Goal: Task Accomplishment & Management: Manage account settings

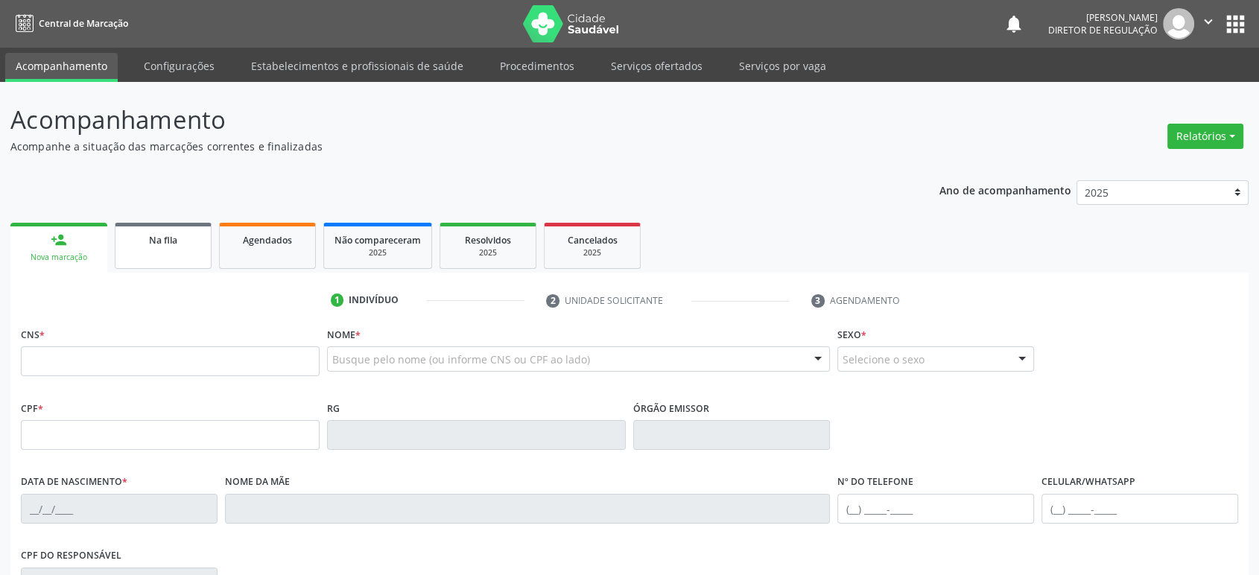
click at [160, 254] on link "Na fila" at bounding box center [163, 246] width 97 height 46
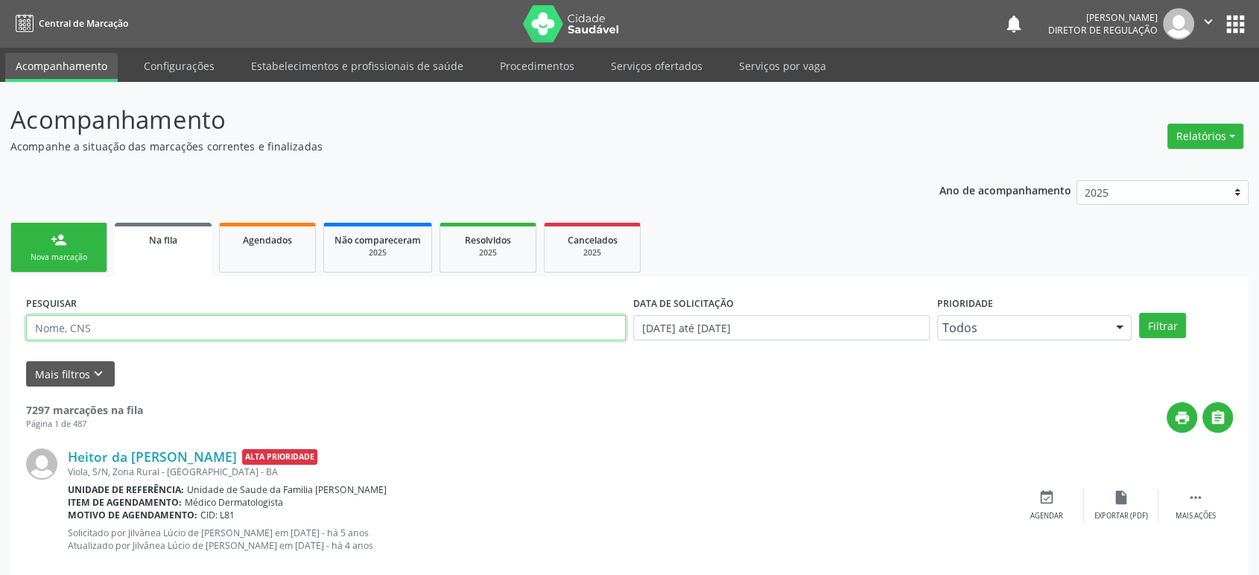
click at [139, 318] on input "text" at bounding box center [326, 327] width 600 height 25
click at [1139, 313] on button "Filtrar" at bounding box center [1162, 325] width 47 height 25
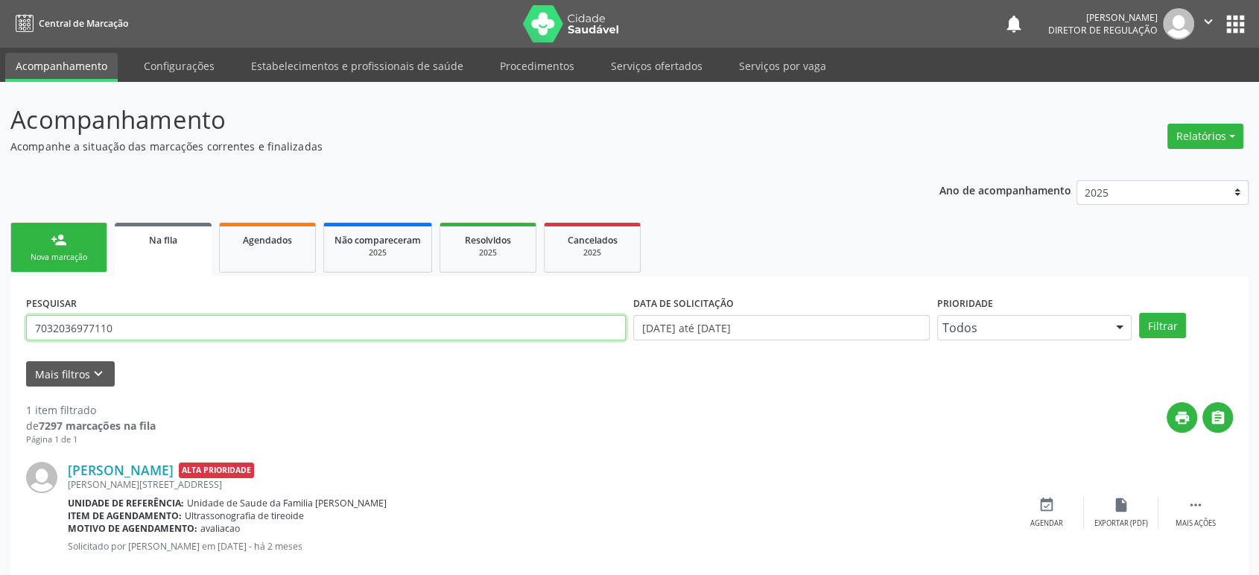
click at [139, 321] on input "7032036977110" at bounding box center [326, 327] width 600 height 25
click at [139, 321] on input "703203697711099" at bounding box center [326, 327] width 600 height 25
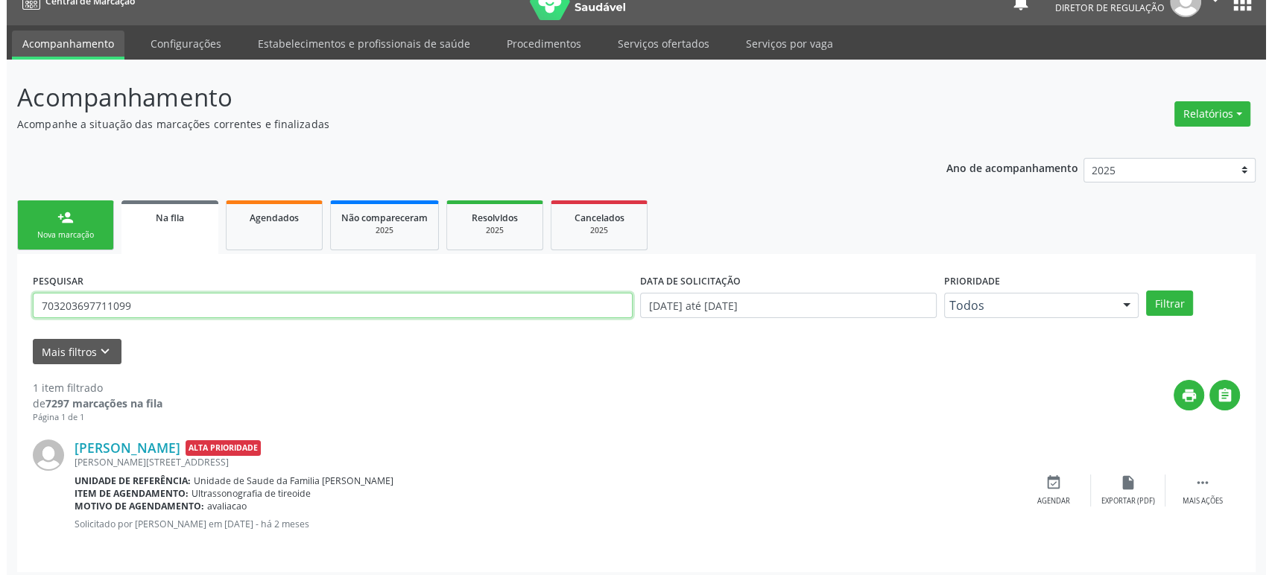
scroll to position [29, 0]
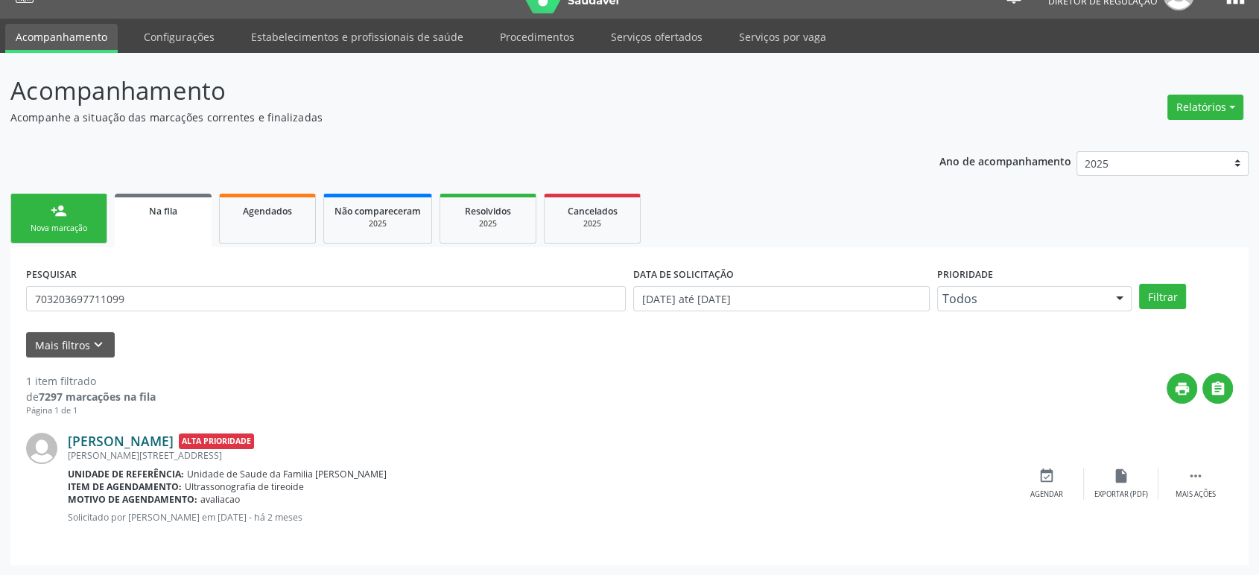
click at [174, 445] on link "[PERSON_NAME]" at bounding box center [121, 441] width 106 height 16
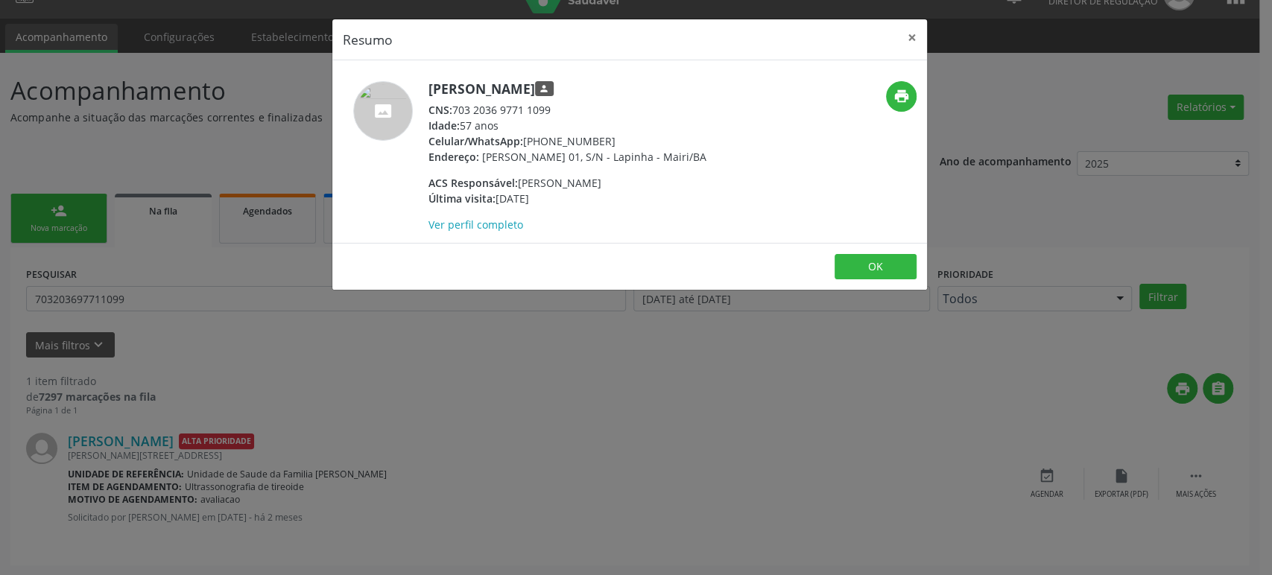
drag, startPoint x: 429, startPoint y: 91, endPoint x: 656, endPoint y: 93, distance: 227.2
click at [656, 93] on h5 "[PERSON_NAME] person" at bounding box center [567, 89] width 278 height 16
copy h5 "[PERSON_NAME]"
drag, startPoint x: 524, startPoint y: 135, endPoint x: 603, endPoint y: 136, distance: 79.7
click at [603, 136] on div "Celular/WhatsApp: [PHONE_NUMBER]" at bounding box center [567, 141] width 278 height 16
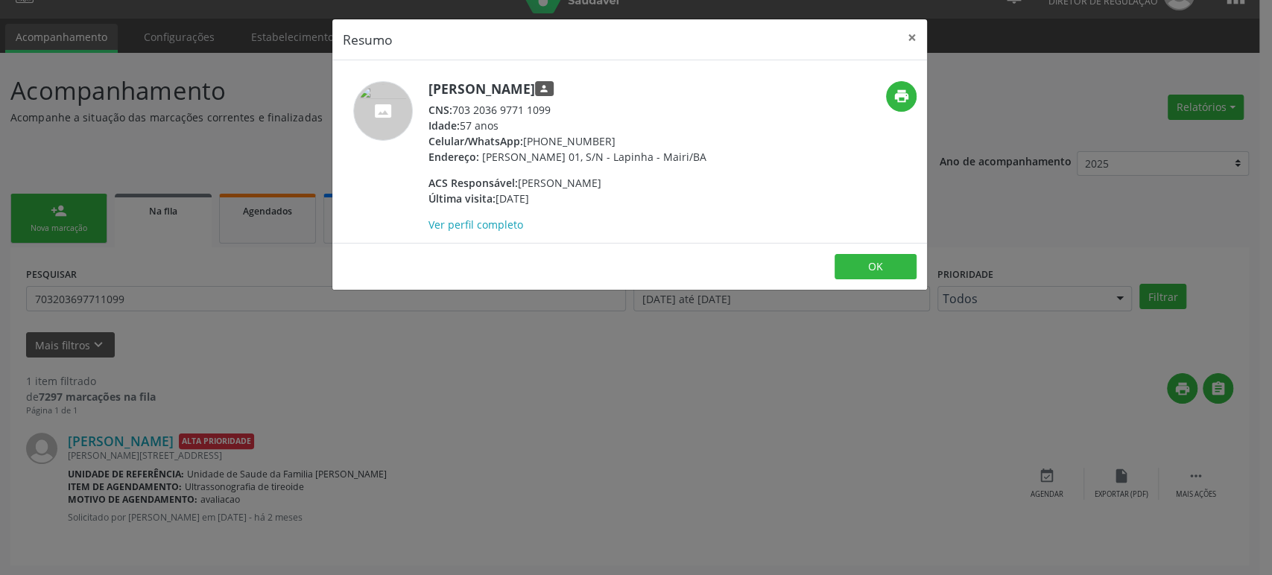
copy div "[PHONE_NUMBER]"
click at [219, 278] on div "Resumo × [PERSON_NAME] person CNS: 703 2036 9771 1099 Idade: 57 anos Celular/Wh…" at bounding box center [636, 287] width 1272 height 575
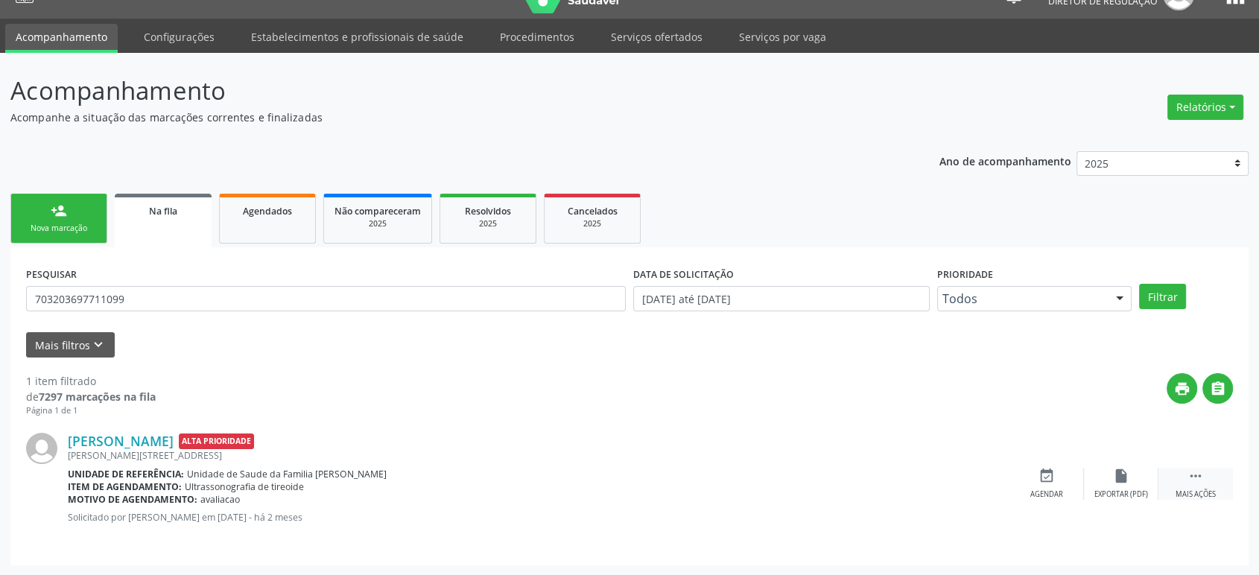
click at [1205, 494] on div "Mais ações" at bounding box center [1195, 494] width 40 height 10
click at [1061, 486] on div "cancel Cancelar" at bounding box center [1046, 484] width 74 height 32
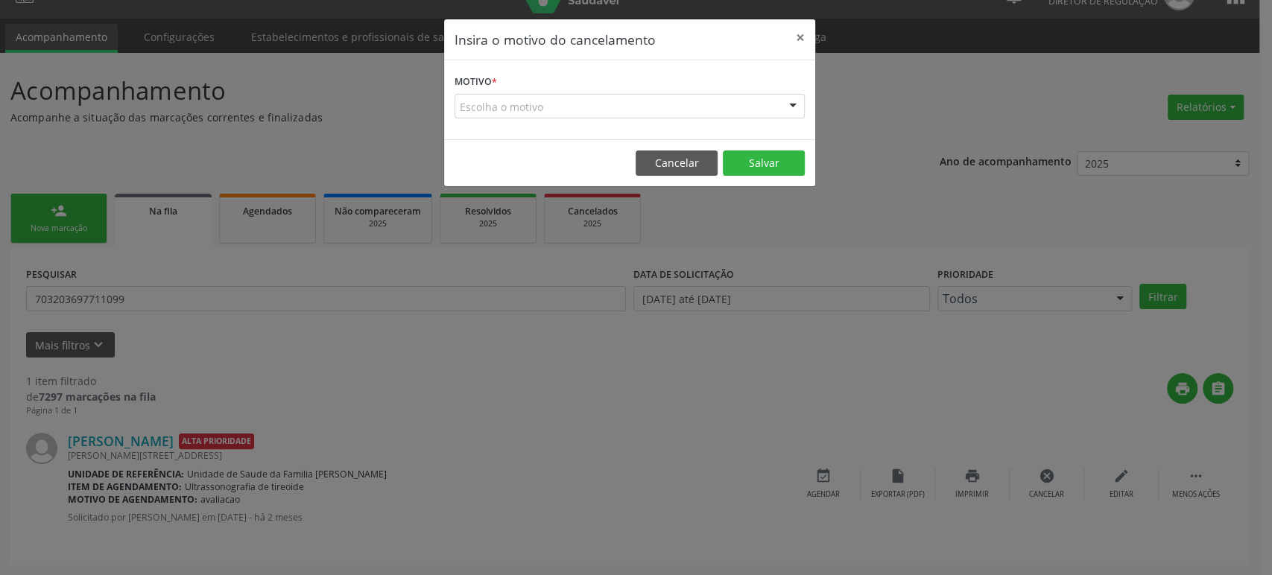
click at [543, 115] on div "Escolha o motivo" at bounding box center [629, 106] width 350 height 25
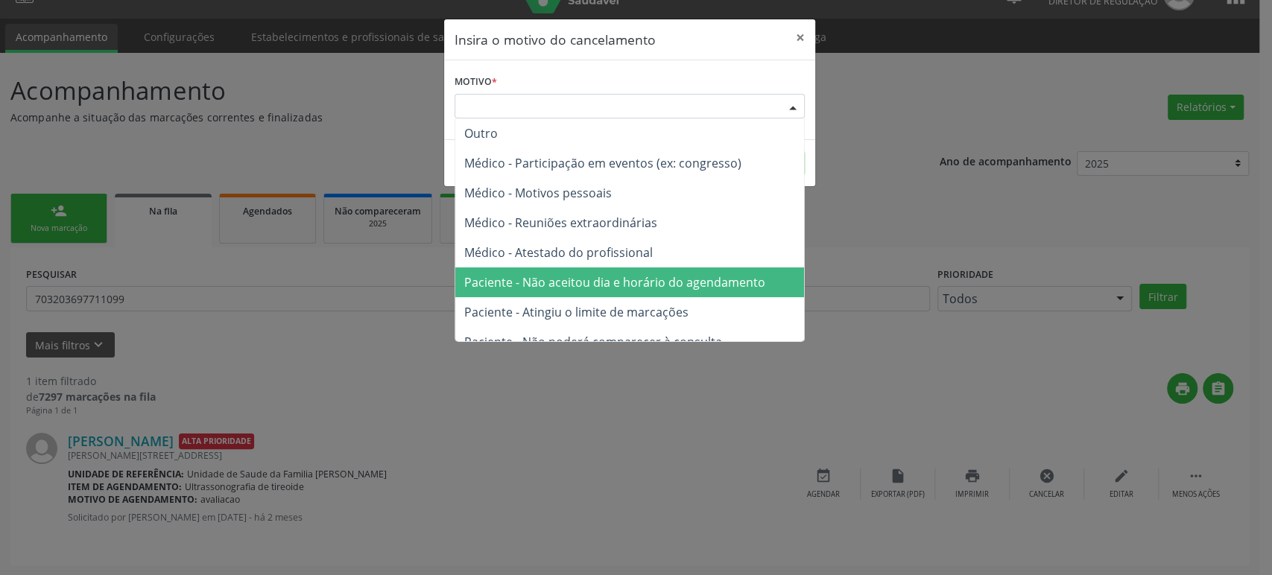
click at [542, 279] on span "Paciente - Não aceitou dia e horário do agendamento" at bounding box center [614, 282] width 301 height 16
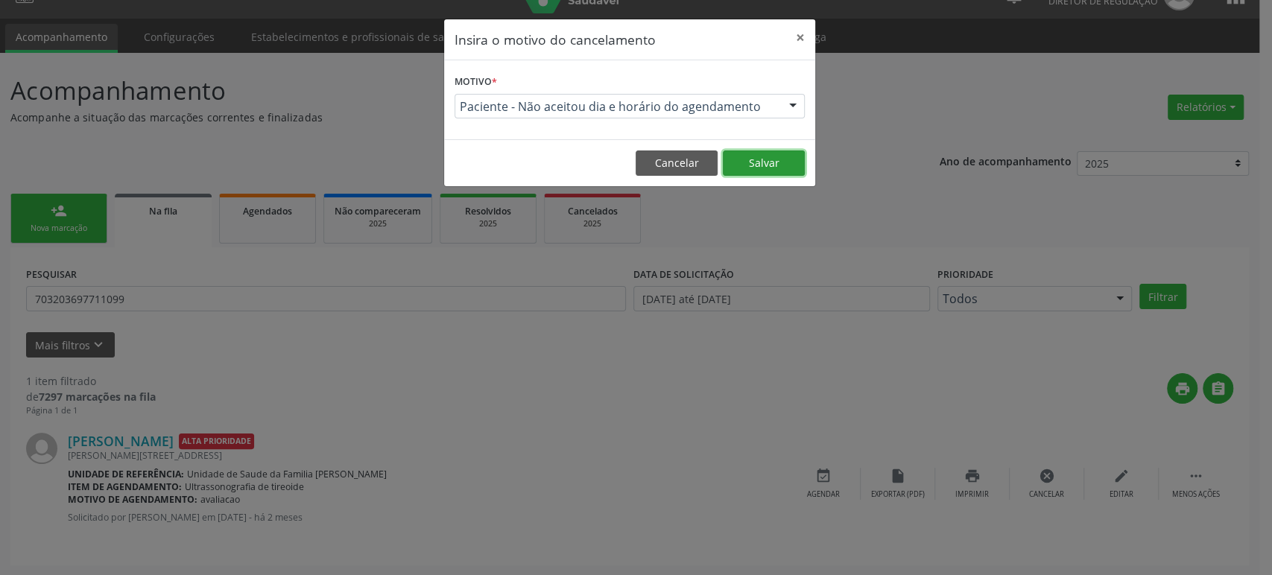
click at [739, 153] on button "Salvar" at bounding box center [764, 162] width 82 height 25
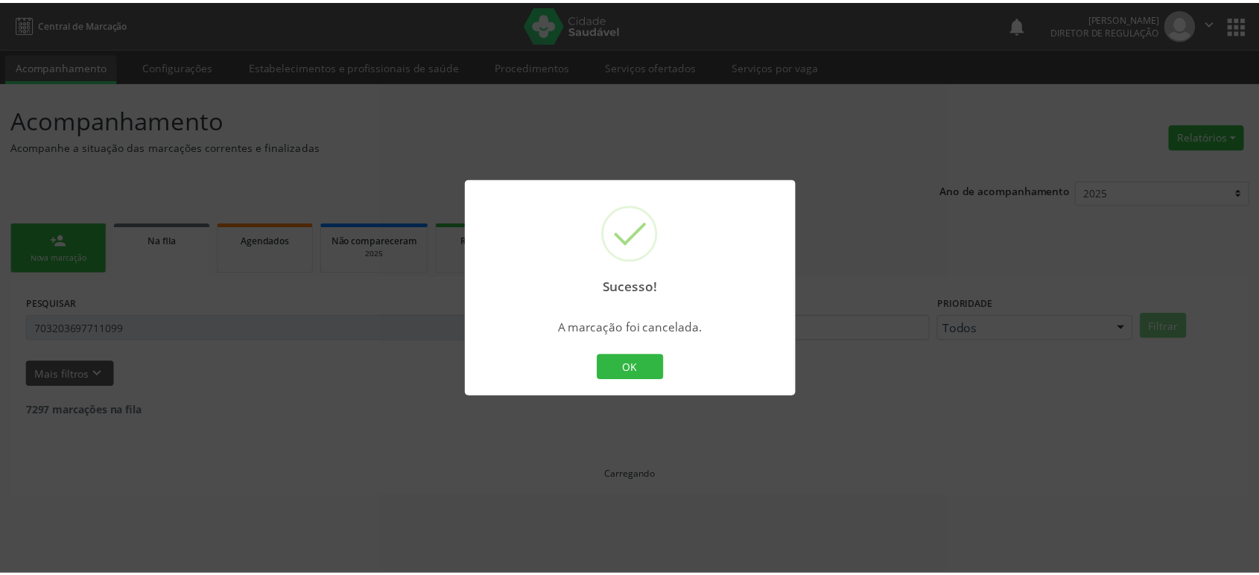
scroll to position [0, 0]
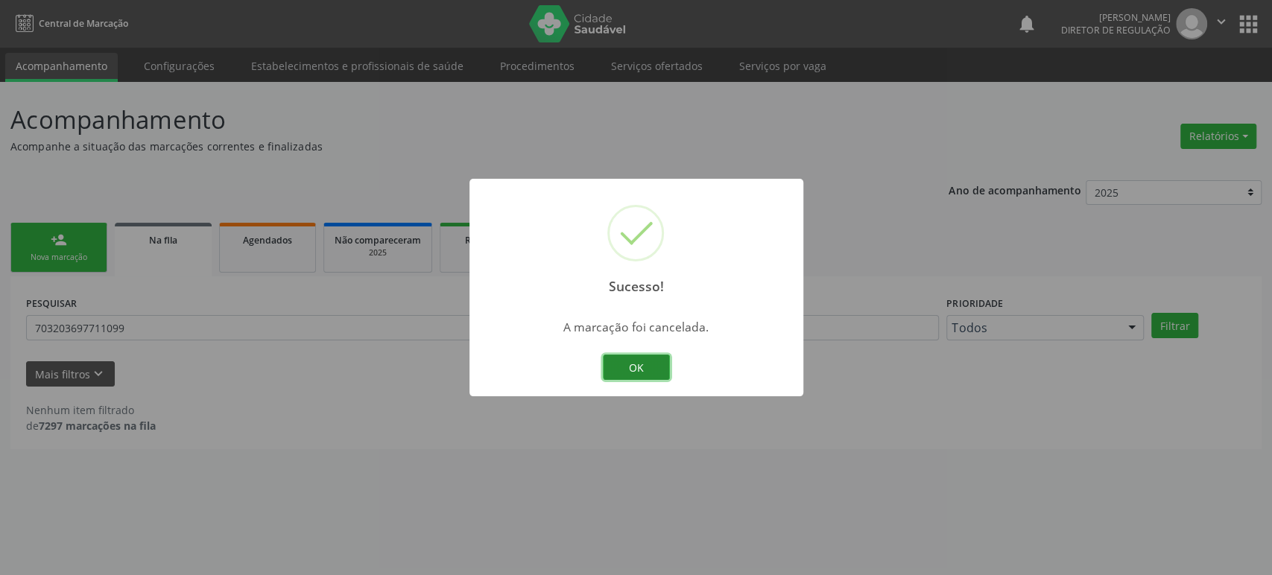
click at [643, 370] on button "OK" at bounding box center [636, 367] width 67 height 25
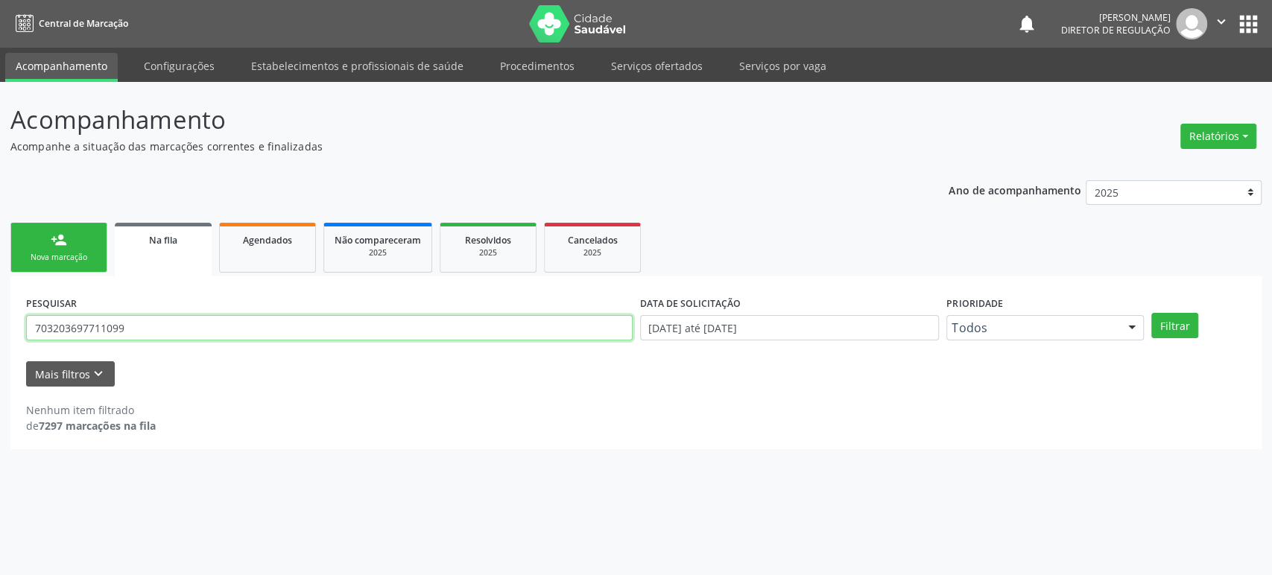
click at [107, 331] on input "703203697711099" at bounding box center [329, 327] width 606 height 25
click at [1151, 313] on button "Filtrar" at bounding box center [1174, 325] width 47 height 25
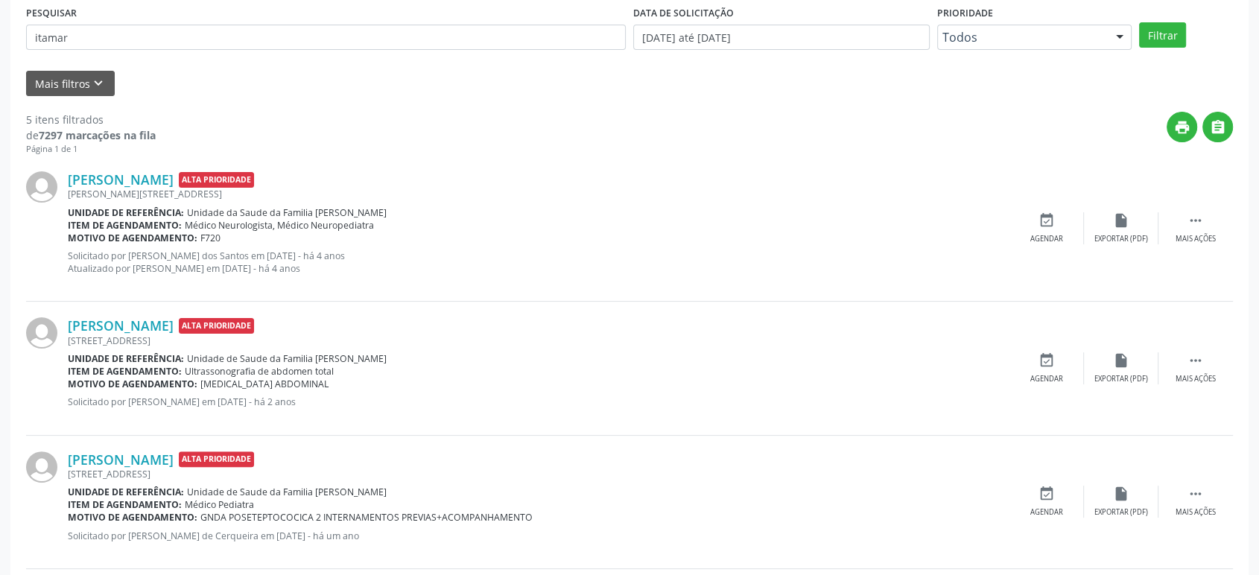
scroll to position [8, 0]
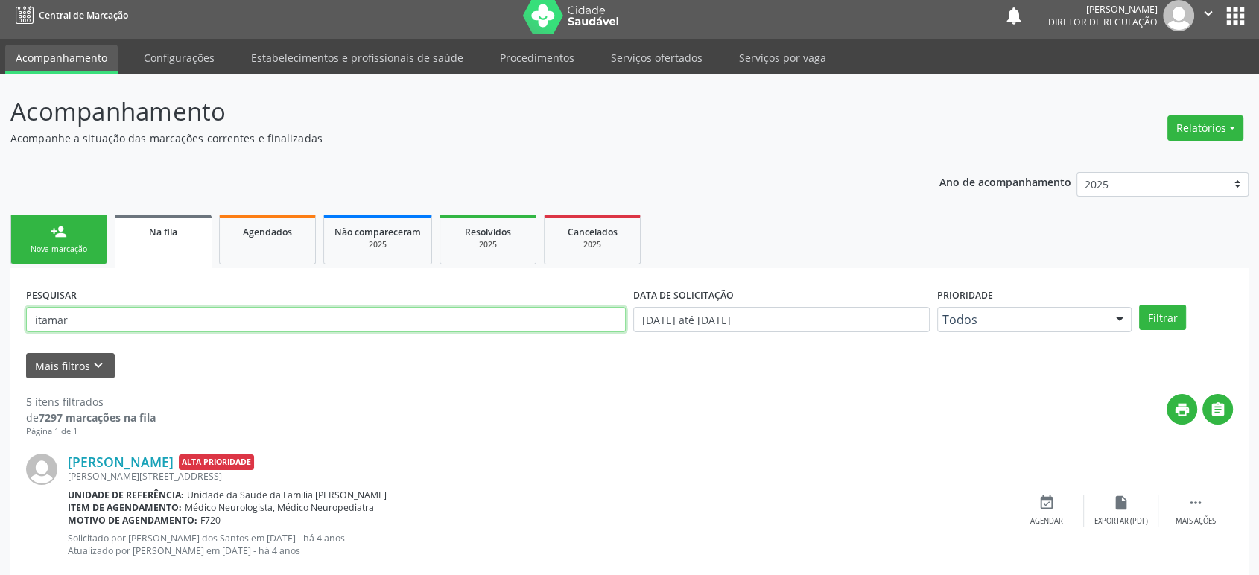
click at [164, 314] on input "itamar" at bounding box center [326, 319] width 600 height 25
click at [1139, 305] on button "Filtrar" at bounding box center [1162, 317] width 47 height 25
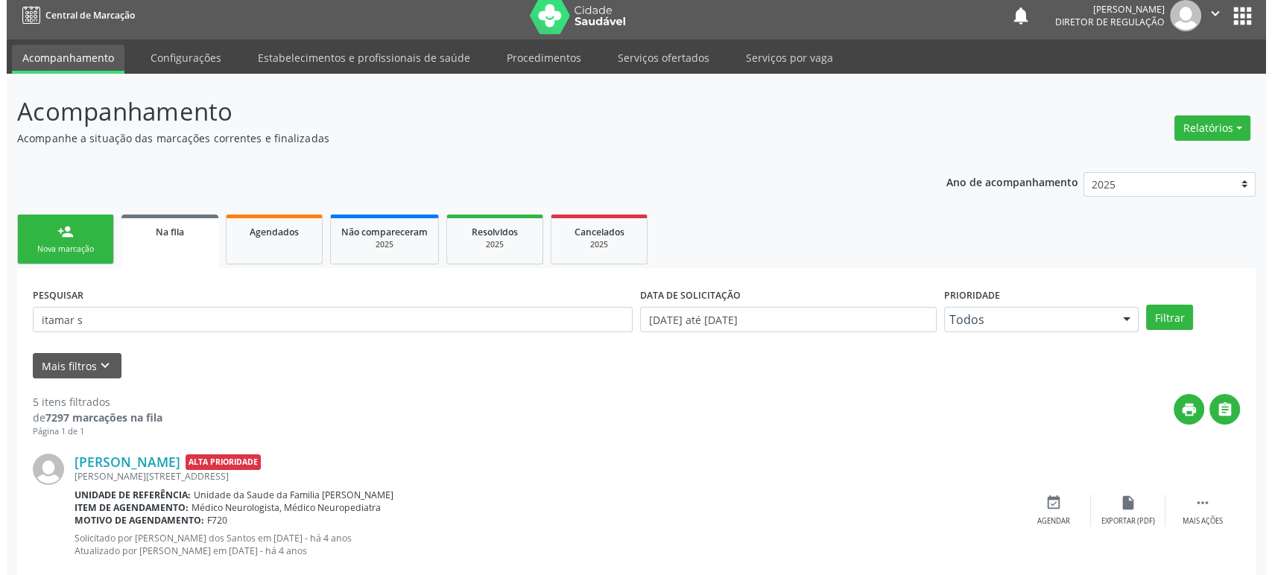
scroll to position [0, 0]
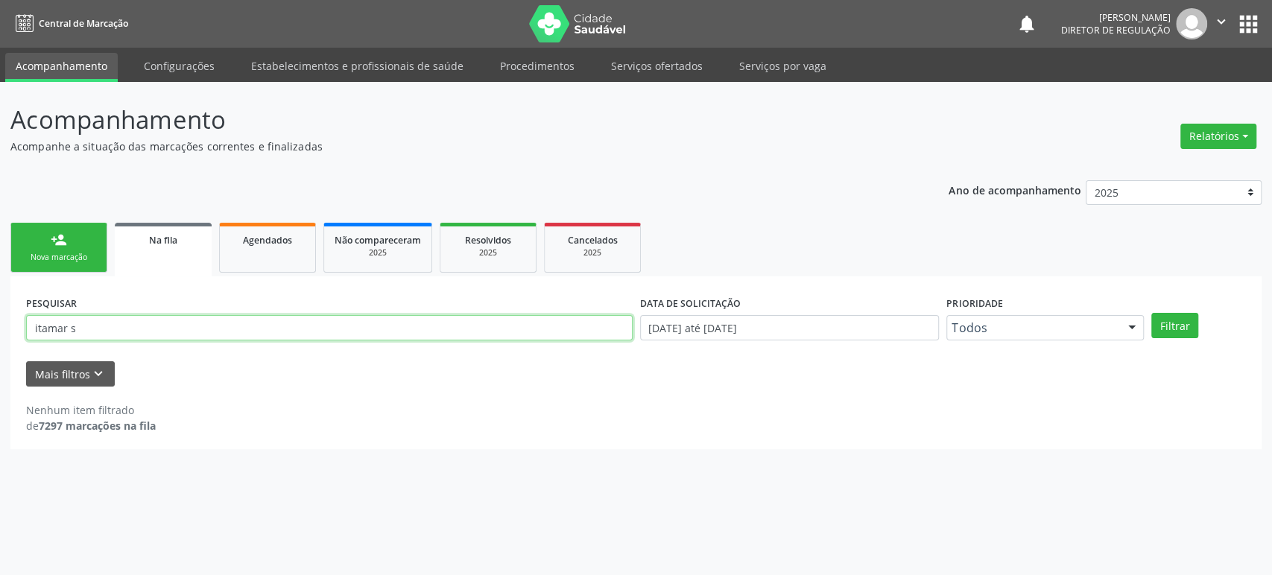
click at [244, 326] on input "itamar s" at bounding box center [329, 327] width 606 height 25
type input "700504329"
click at [1151, 313] on button "Filtrar" at bounding box center [1174, 325] width 47 height 25
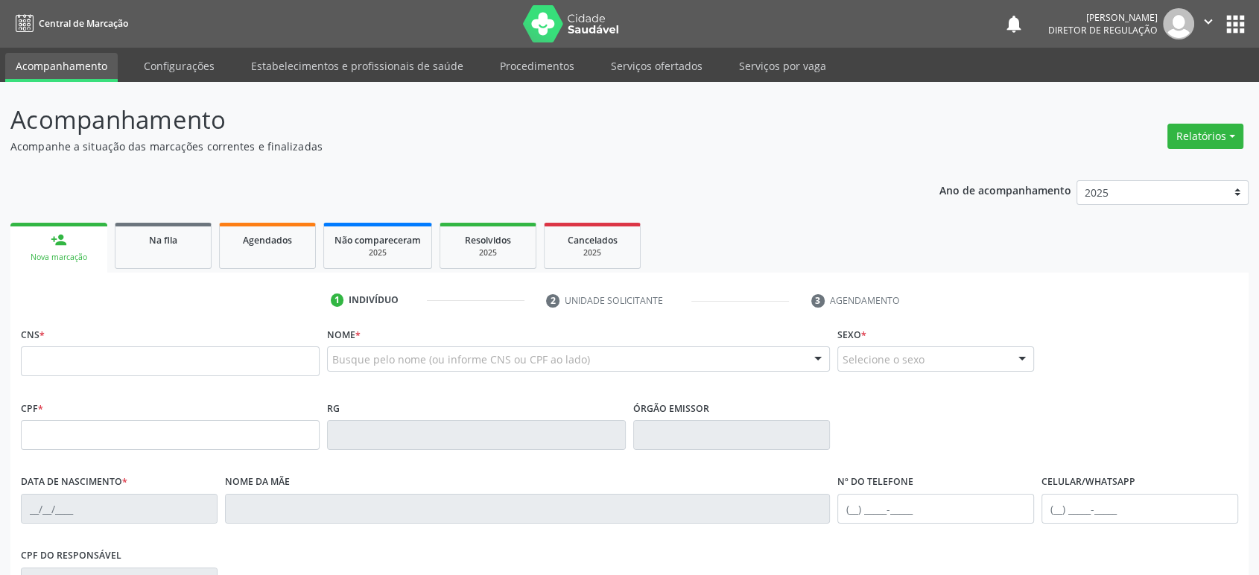
click at [1232, 20] on button "apps" at bounding box center [1235, 24] width 26 height 26
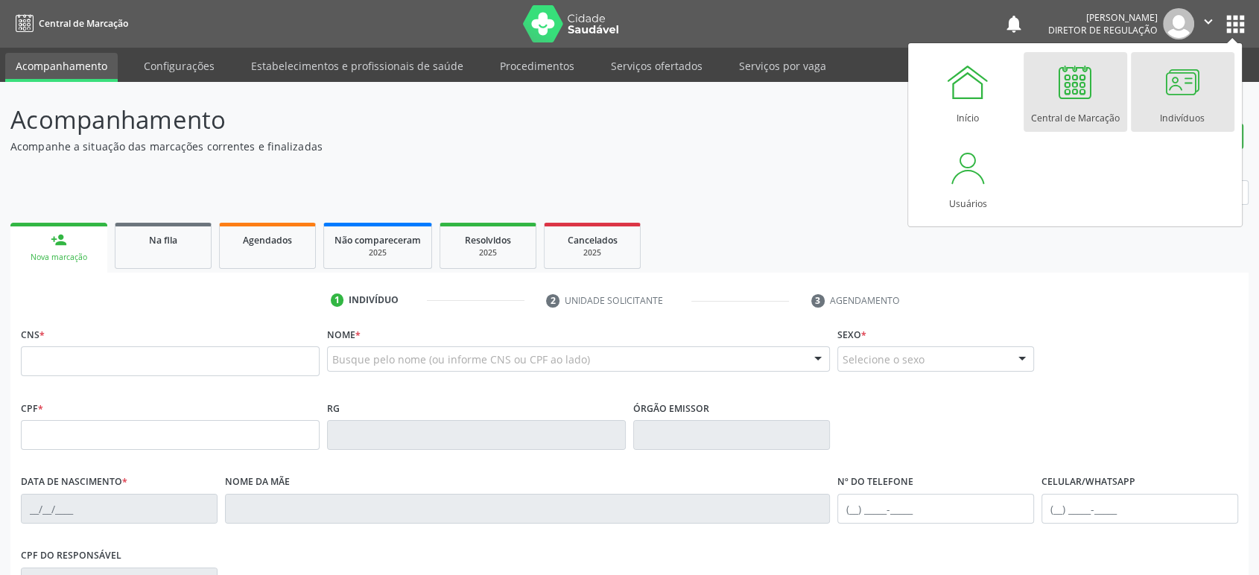
click at [1180, 77] on div at bounding box center [1182, 82] width 45 height 45
